Goal: Go to known website: Access a specific website the user already knows

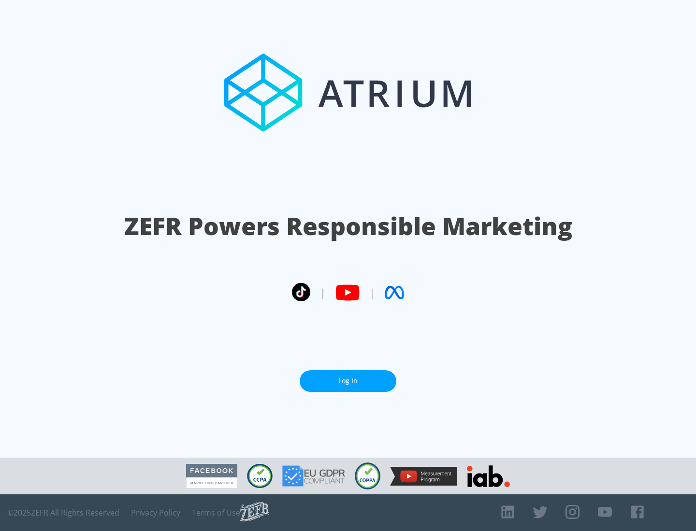
click at [348, 381] on link "Log In" at bounding box center [347, 381] width 97 height 22
